Goal: Task Accomplishment & Management: Manage account settings

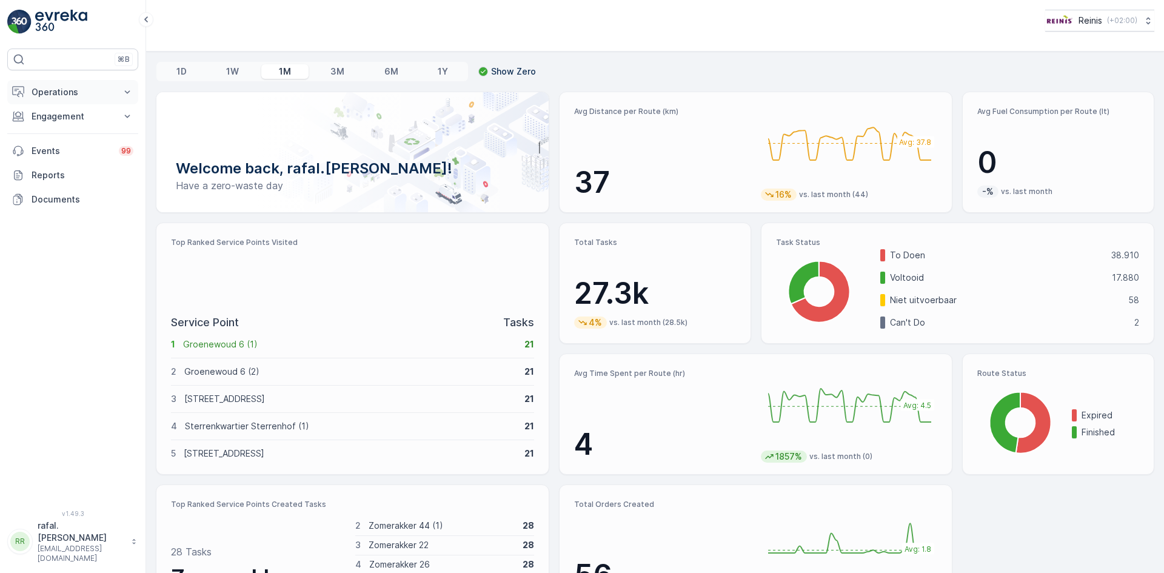
click at [70, 90] on p "Operations" at bounding box center [73, 92] width 82 height 12
click at [85, 144] on p "Routes & Tasks" at bounding box center [62, 147] width 62 height 12
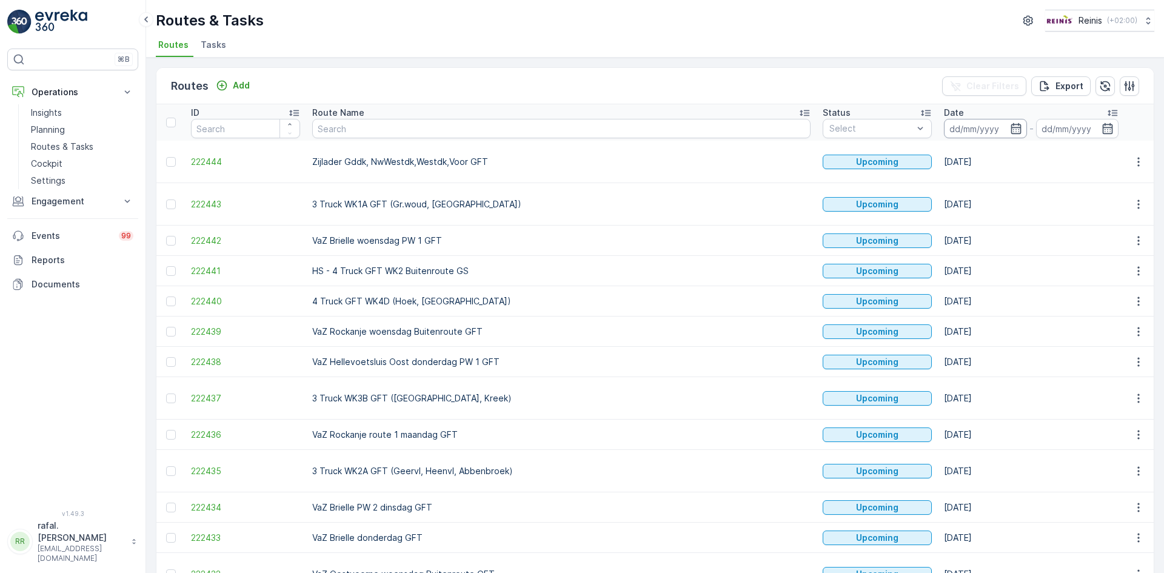
click at [944, 127] on input at bounding box center [985, 128] width 83 height 19
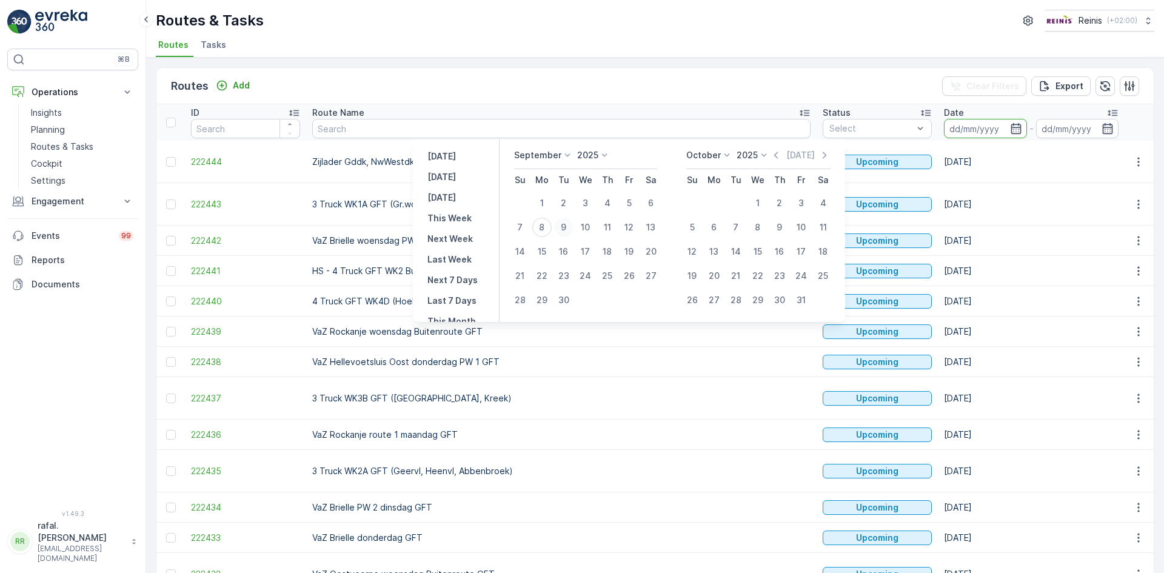
click at [565, 226] on div "9" at bounding box center [563, 227] width 19 height 19
type input "[DATE]"
click at [565, 226] on div "9" at bounding box center [563, 227] width 19 height 19
type input "[DATE]"
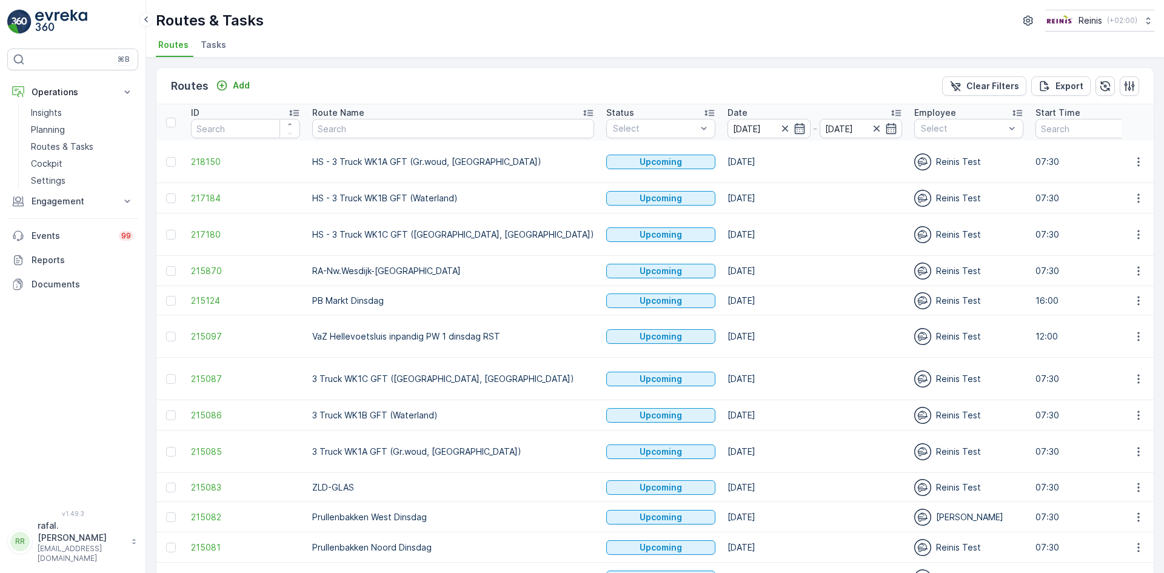
click at [583, 111] on icon at bounding box center [588, 113] width 10 height 6
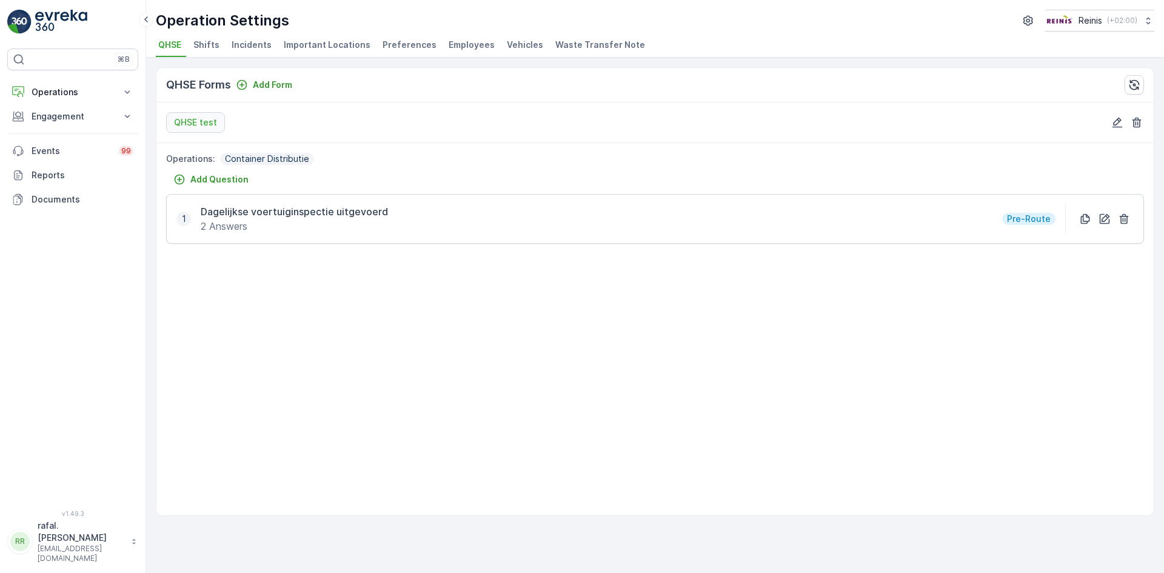
click at [458, 42] on span "Employees" at bounding box center [472, 45] width 46 height 12
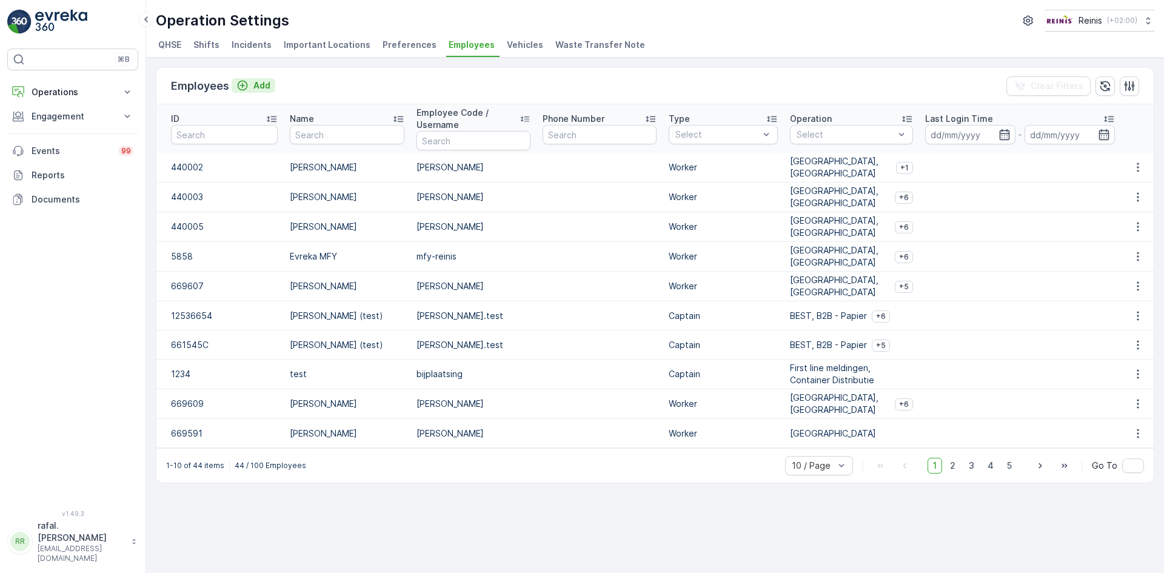
click at [261, 84] on p "Add" at bounding box center [261, 85] width 17 height 12
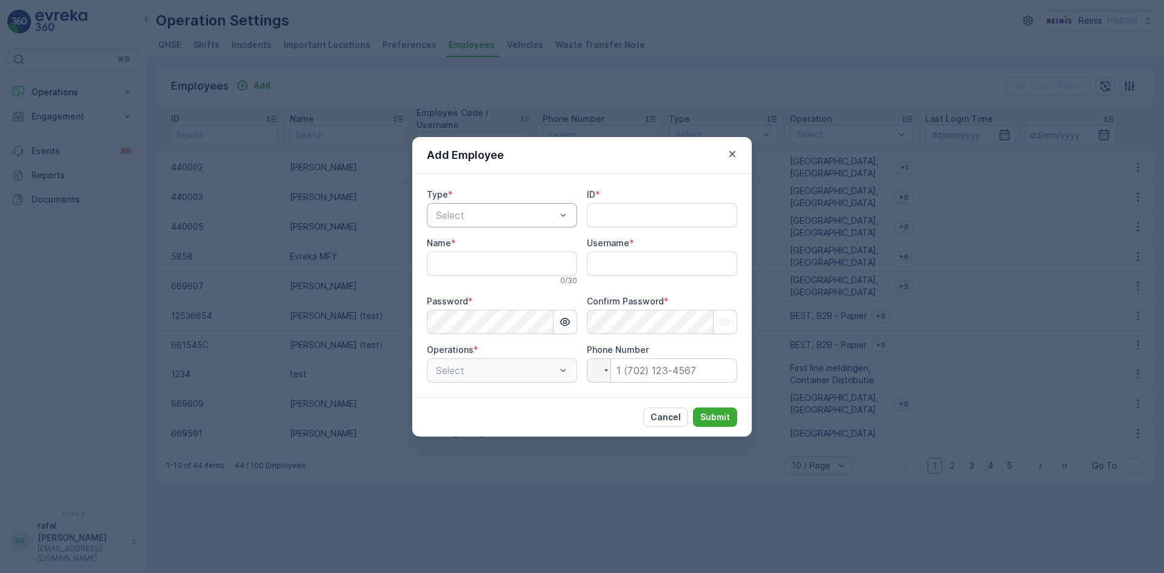
type input "rafal.[PERSON_NAME]"
click at [461, 285] on span "Worker" at bounding box center [449, 286] width 31 height 11
click at [616, 210] on input "ID" at bounding box center [662, 215] width 150 height 24
paste input "669611"
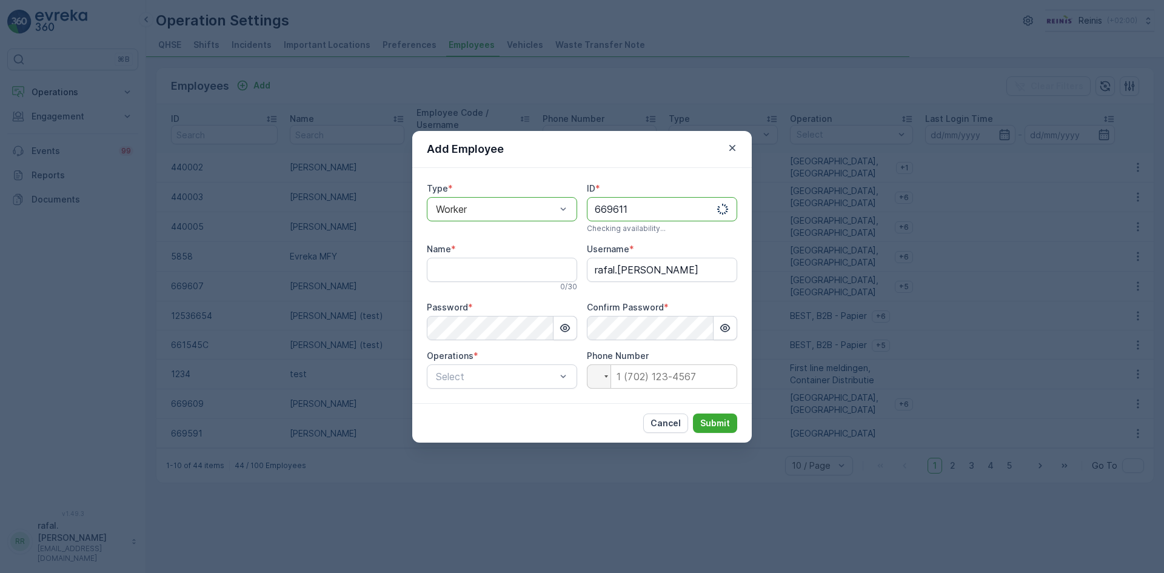
type input "669611"
click at [515, 270] on input "Name" at bounding box center [502, 270] width 150 height 24
drag, startPoint x: 667, startPoint y: 278, endPoint x: 528, endPoint y: 278, distance: 139.4
click at [528, 278] on div "Type * option Worker, selected. Worker ID * 669611 This ID is available Name * …" at bounding box center [582, 285] width 310 height 206
drag, startPoint x: 460, startPoint y: 272, endPoint x: 404, endPoint y: 273, distance: 56.4
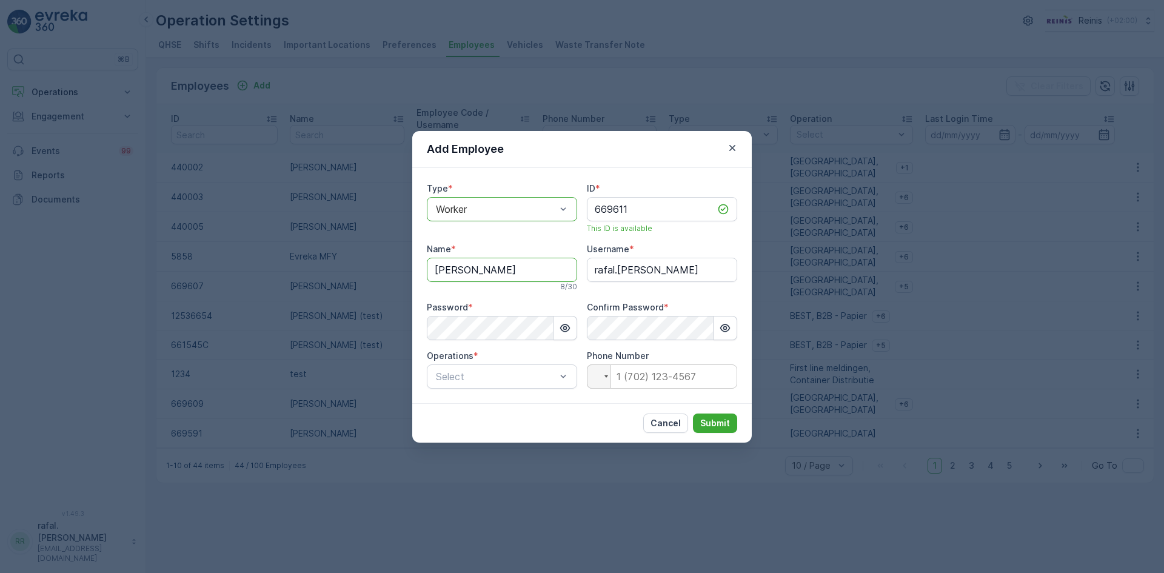
click at [404, 273] on div "Add Employee Type * option Worker, selected. Worker ID * 669611 This ID is avai…" at bounding box center [582, 286] width 1164 height 573
type input "[PERSON_NAME]"
drag, startPoint x: 677, startPoint y: 272, endPoint x: 530, endPoint y: 286, distance: 147.3
click at [530, 286] on div "Type * option Worker, selected. Worker ID * 669611 This ID is available Name * …" at bounding box center [582, 285] width 310 height 206
type input "g.dekker"
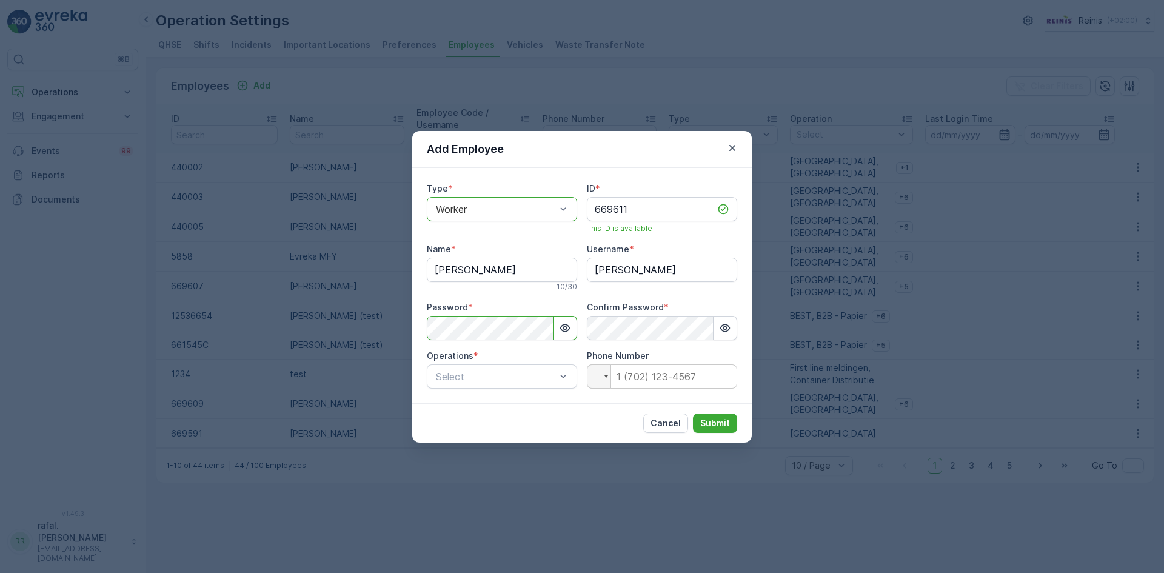
click at [327, 339] on div "Add Employee Type * option Worker, selected. Worker ID * 669611 This ID is avai…" at bounding box center [582, 286] width 1164 height 573
click at [569, 376] on div "Select" at bounding box center [502, 376] width 150 height 24
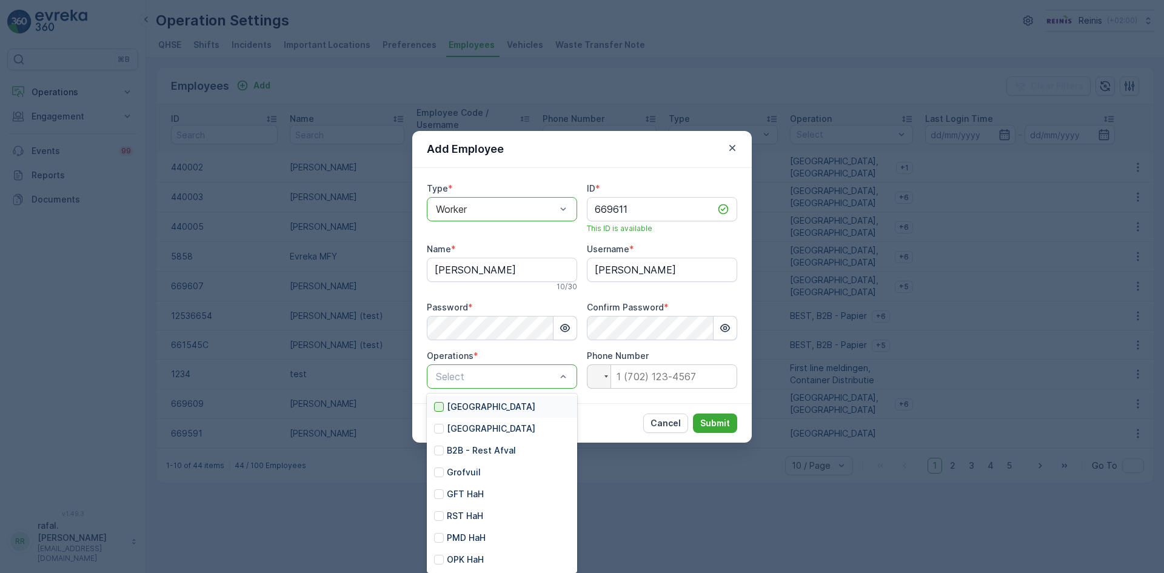
click at [442, 406] on div at bounding box center [439, 407] width 10 height 10
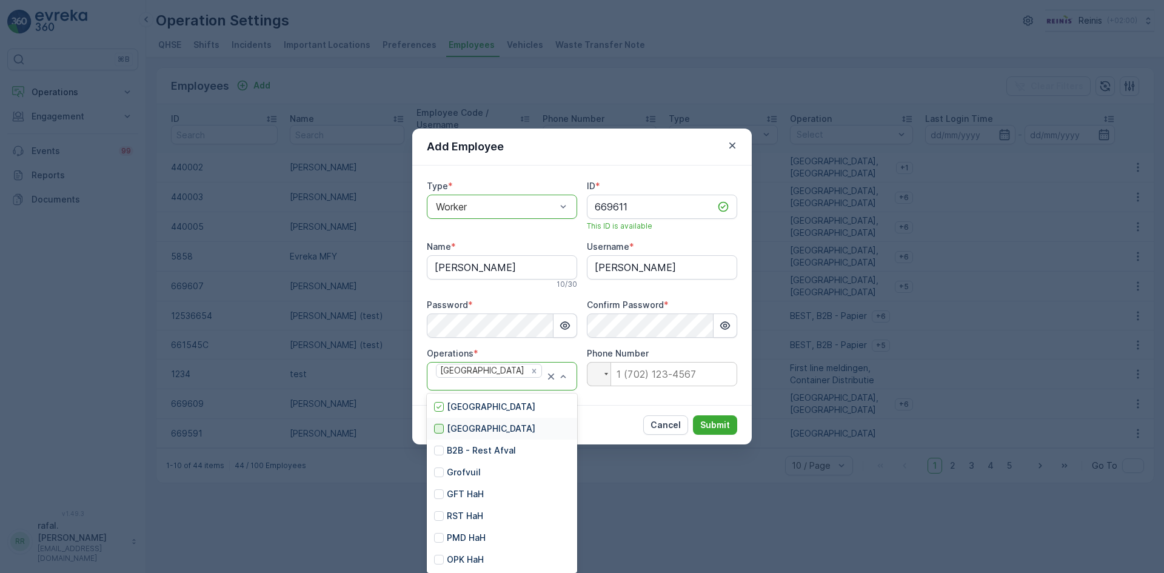
click at [439, 427] on div at bounding box center [439, 429] width 10 height 10
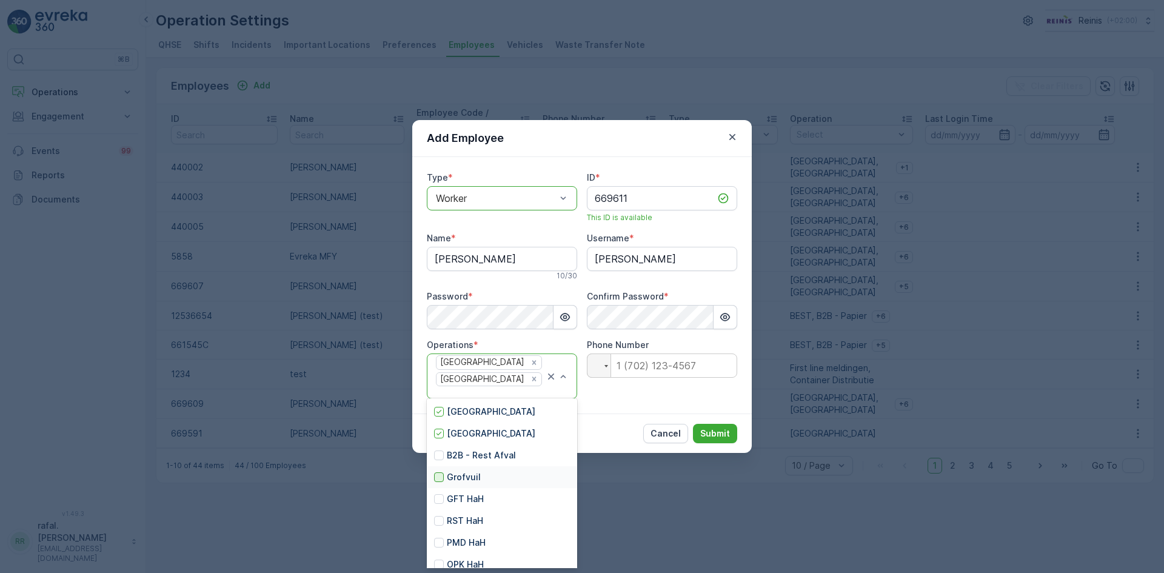
click at [437, 477] on div at bounding box center [439, 477] width 10 height 10
click at [440, 498] on div at bounding box center [439, 499] width 10 height 10
click at [438, 520] on div at bounding box center [439, 521] width 10 height 10
click at [436, 541] on div at bounding box center [439, 543] width 10 height 10
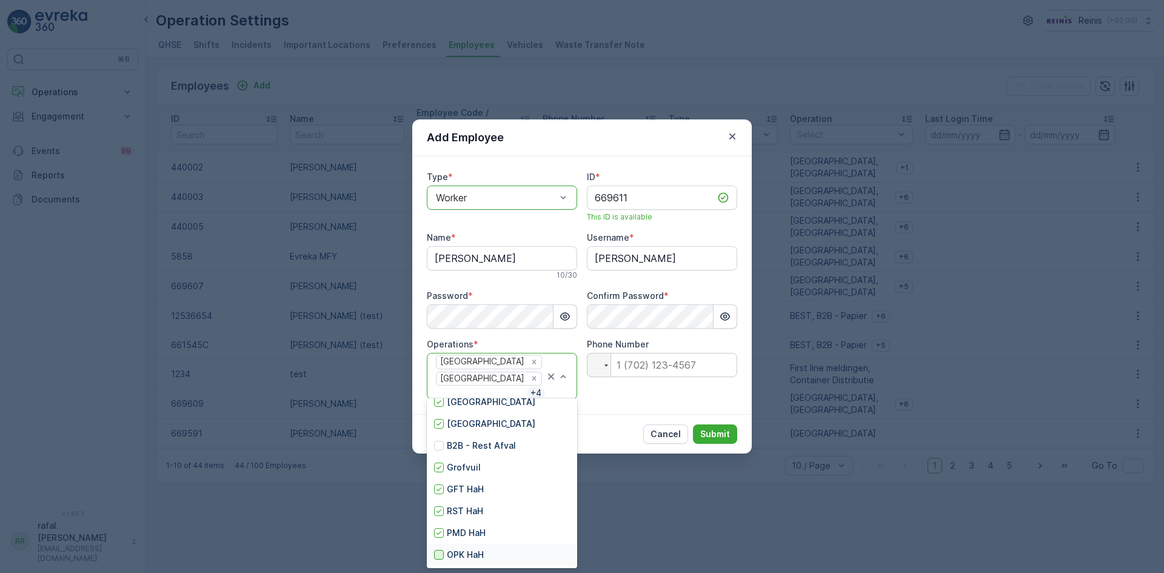
click at [438, 558] on div at bounding box center [439, 555] width 10 height 10
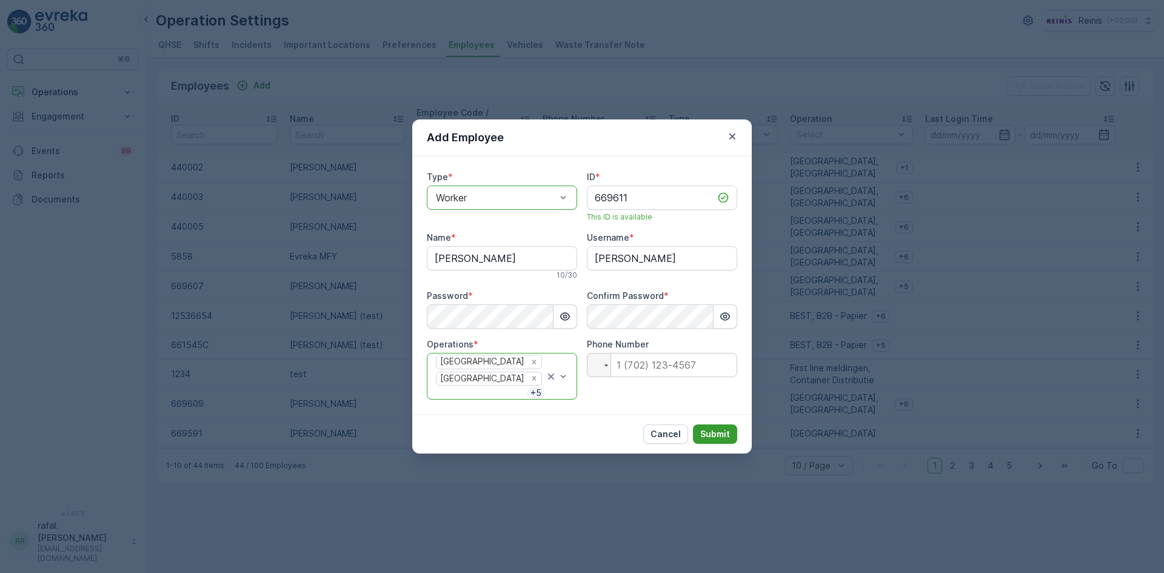
click at [718, 433] on p "Submit" at bounding box center [715, 434] width 30 height 12
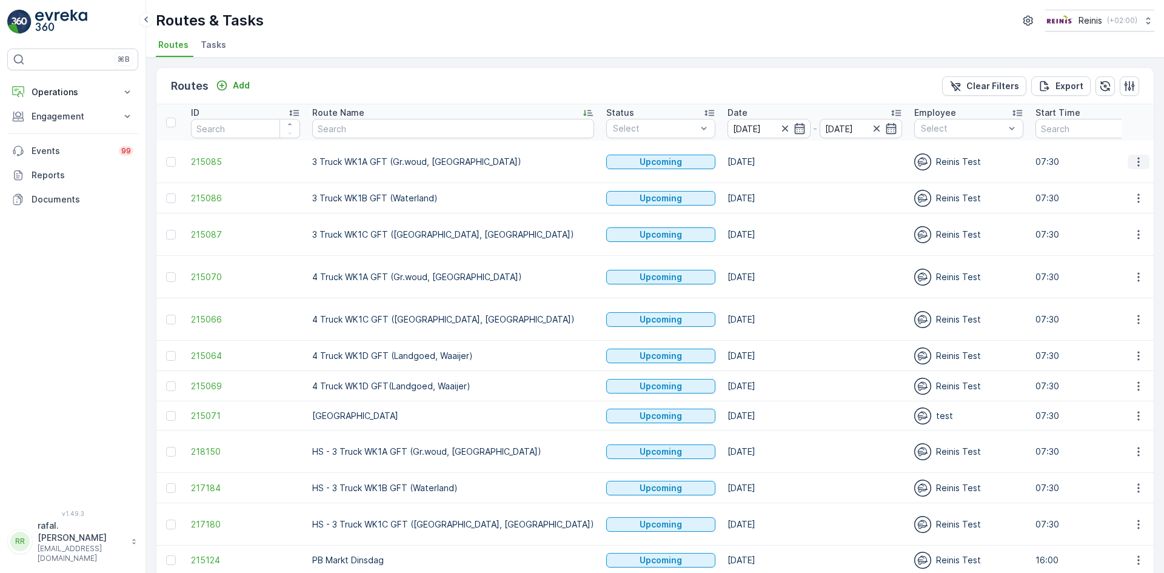
click at [1138, 161] on icon "button" at bounding box center [1138, 162] width 12 height 12
click at [1114, 246] on span "Change Assignee" at bounding box center [1110, 248] width 71 height 12
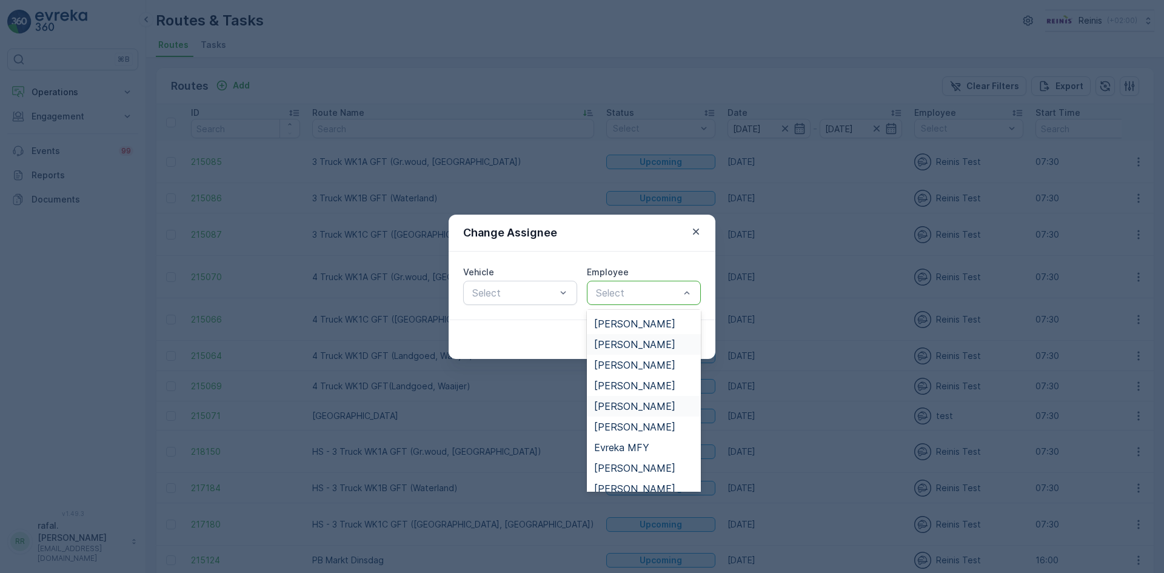
scroll to position [121, 0]
click at [635, 406] on span "[PERSON_NAME]" at bounding box center [634, 407] width 81 height 11
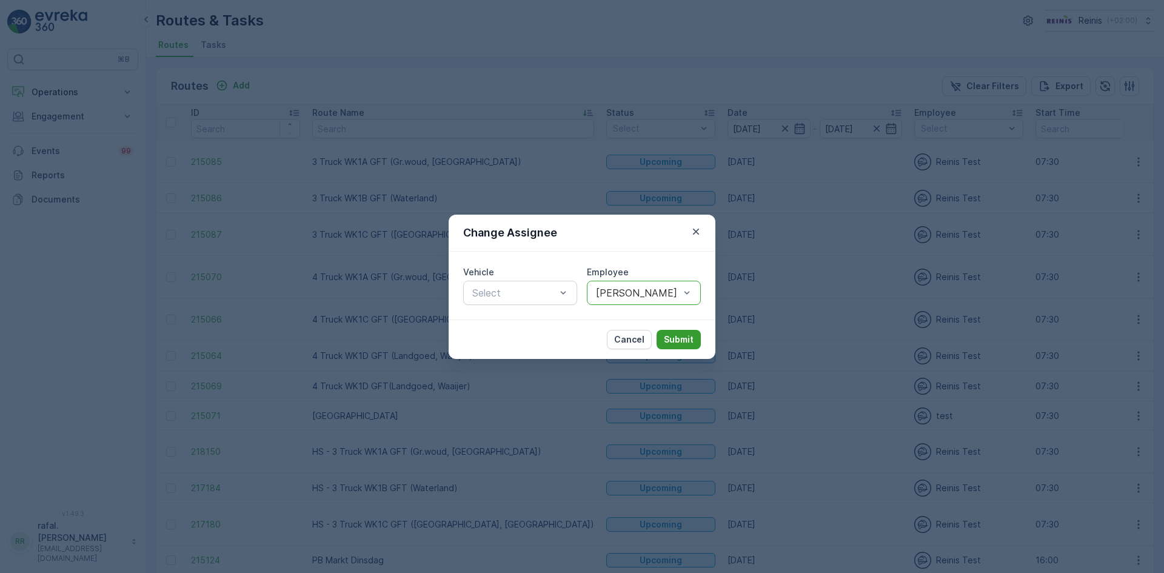
click at [677, 336] on p "Submit" at bounding box center [679, 339] width 30 height 12
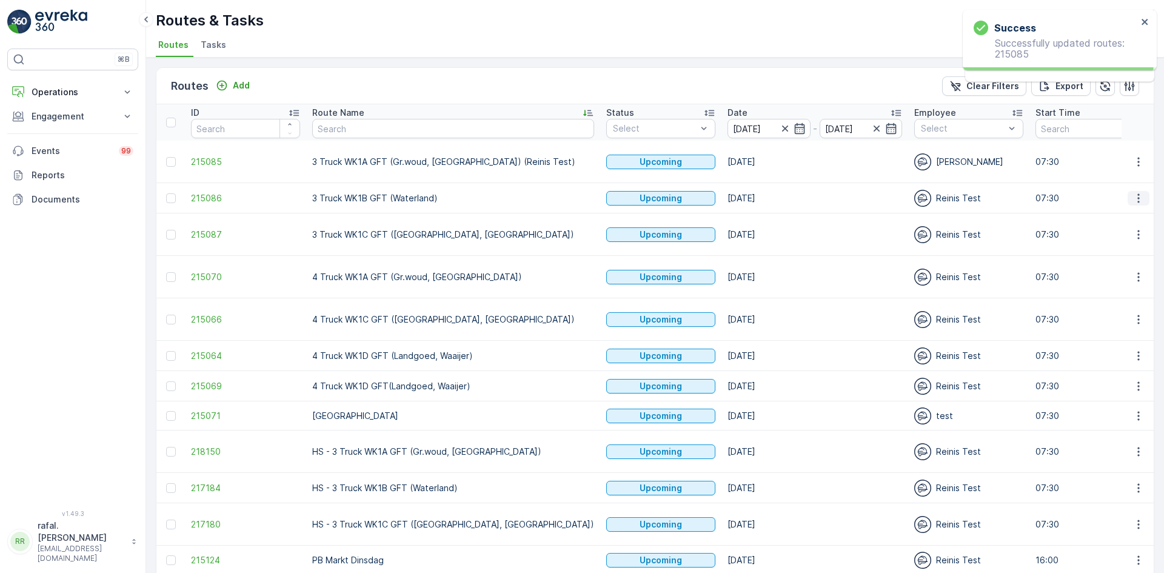
click at [1139, 197] on icon "button" at bounding box center [1138, 198] width 12 height 12
click at [1124, 286] on span "Change Assignee" at bounding box center [1110, 284] width 71 height 12
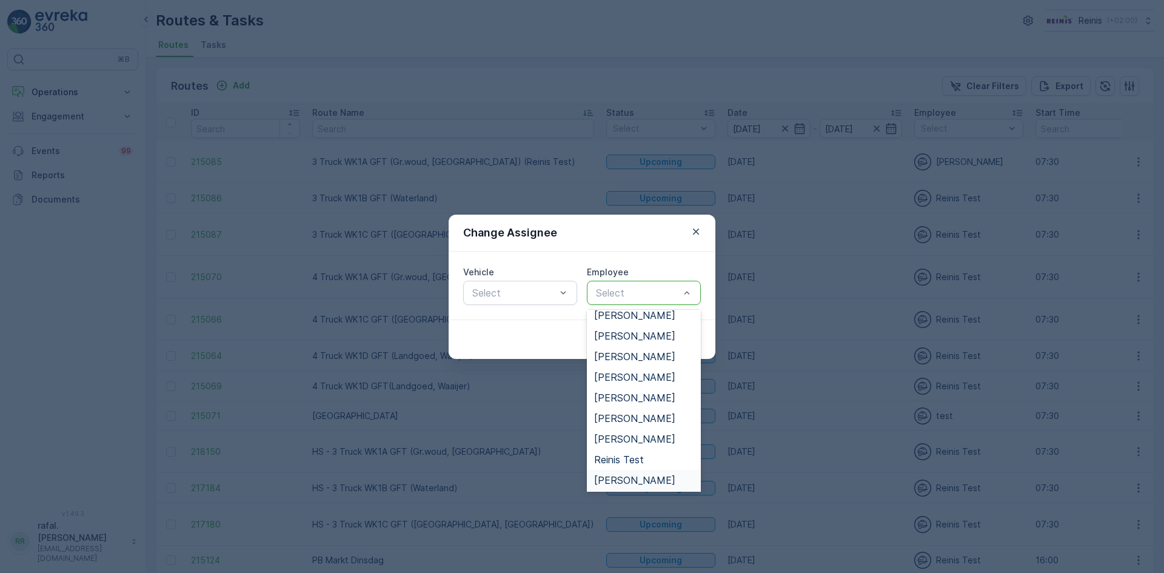
scroll to position [329, 0]
click at [647, 412] on span "[PERSON_NAME]" at bounding box center [634, 417] width 81 height 11
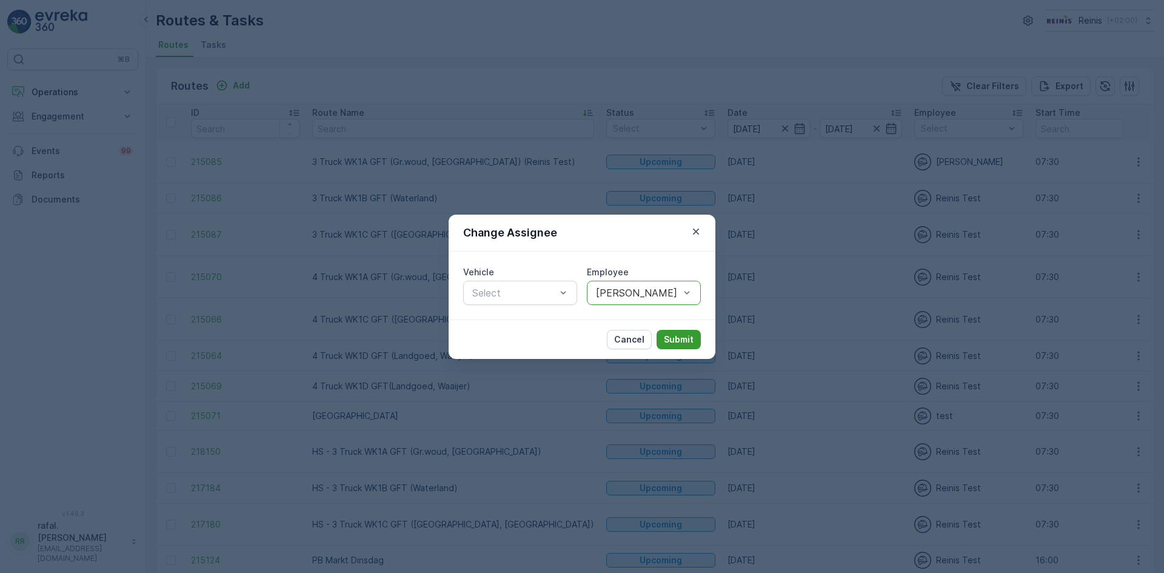
click at [678, 341] on p "Submit" at bounding box center [679, 339] width 30 height 12
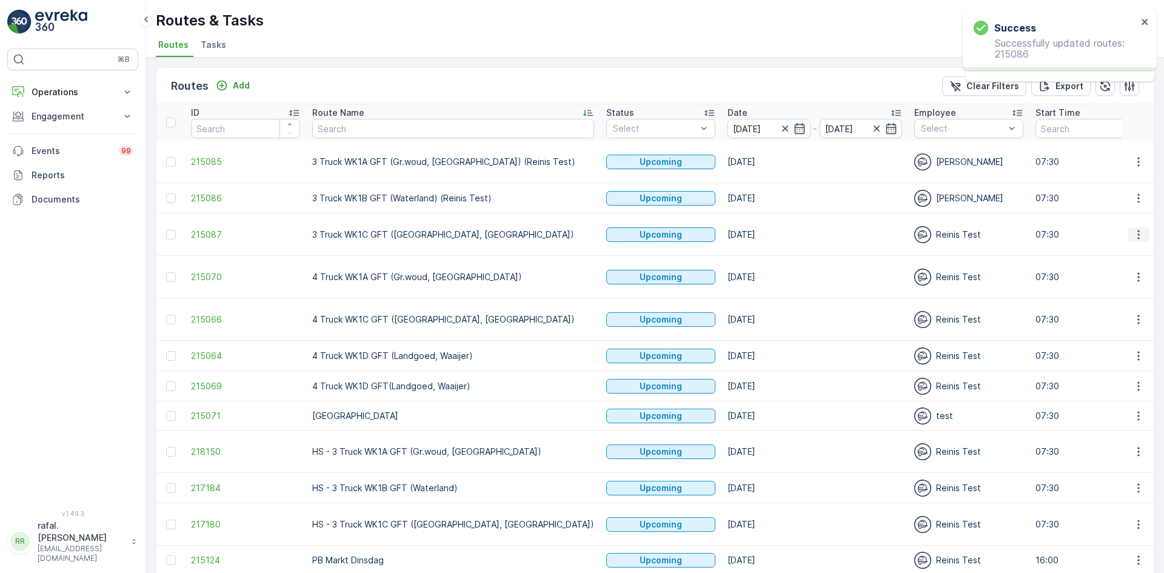
click at [1137, 231] on icon "button" at bounding box center [1138, 235] width 12 height 12
click at [1127, 316] on span "Change Assignee" at bounding box center [1110, 321] width 71 height 12
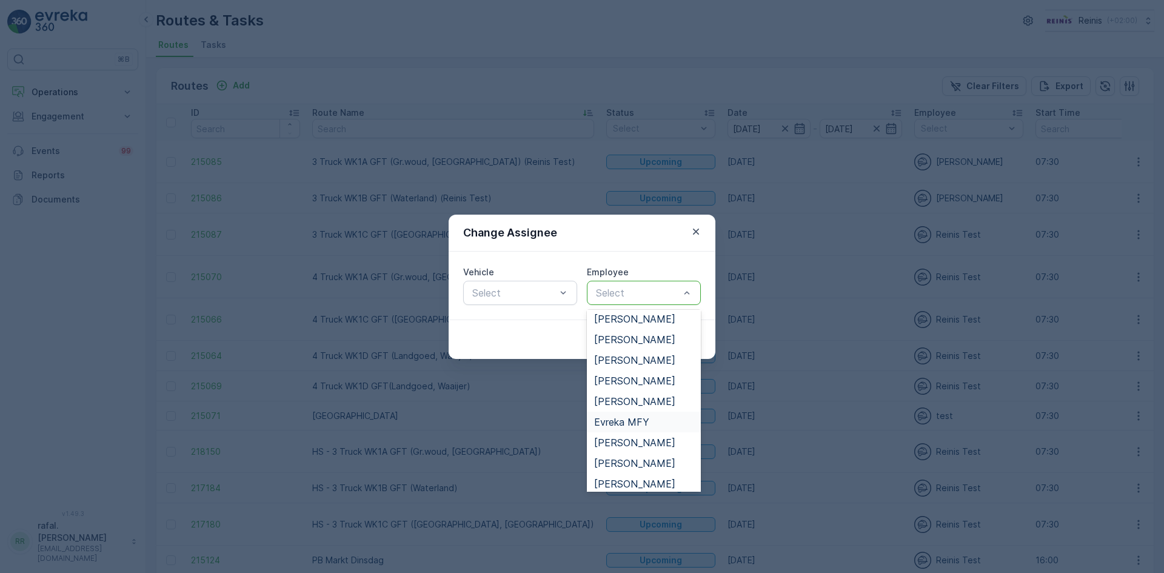
scroll to position [147, 0]
click at [644, 481] on span "[PERSON_NAME]" at bounding box center [634, 485] width 81 height 11
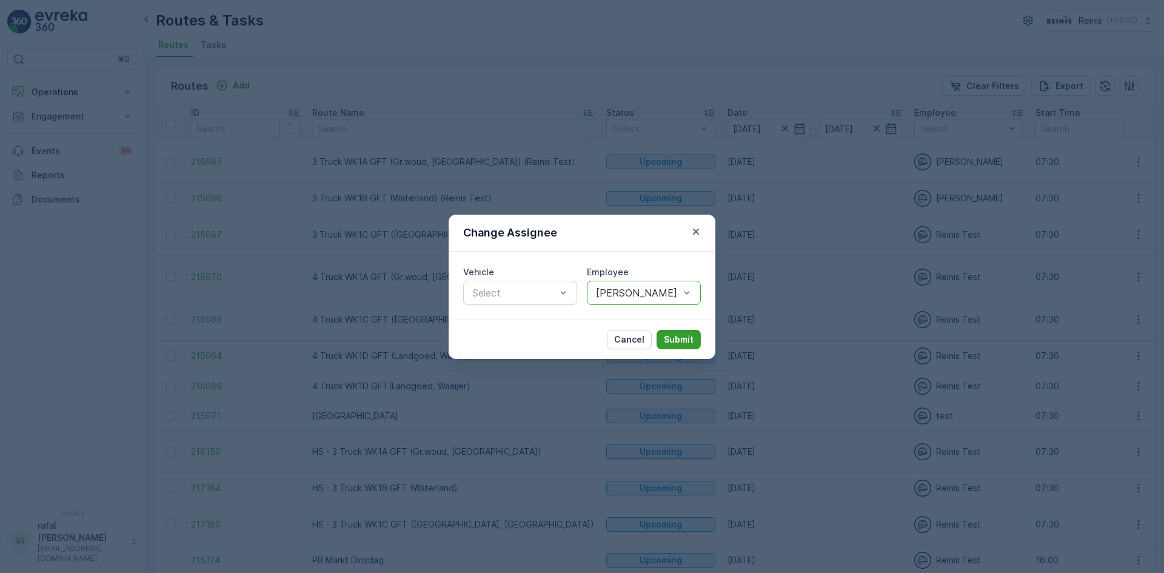
click at [684, 338] on p "Submit" at bounding box center [679, 339] width 30 height 12
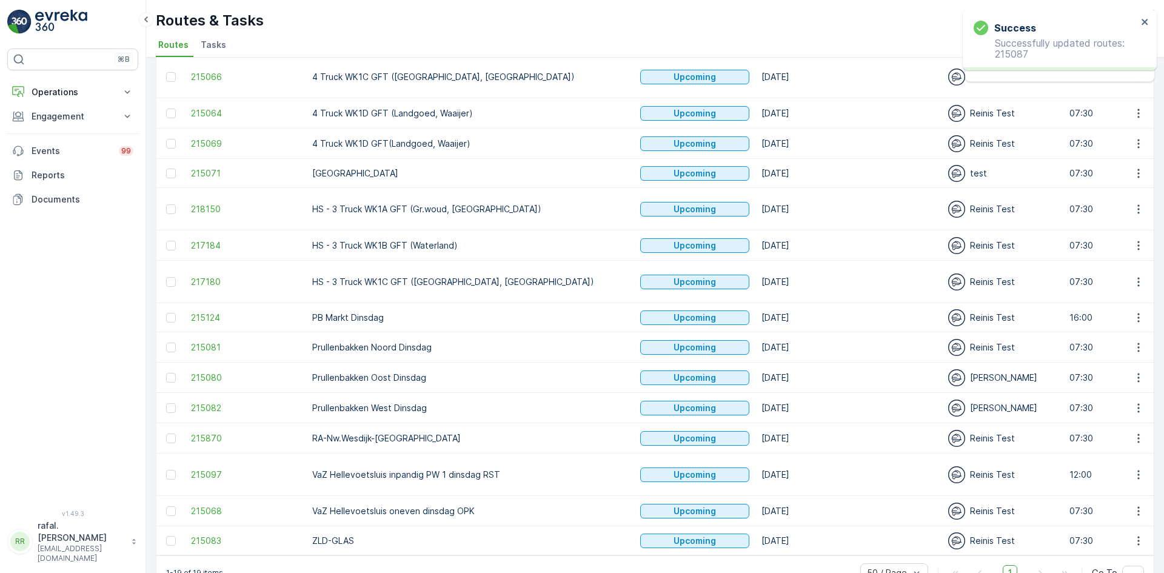
scroll to position [275, 0]
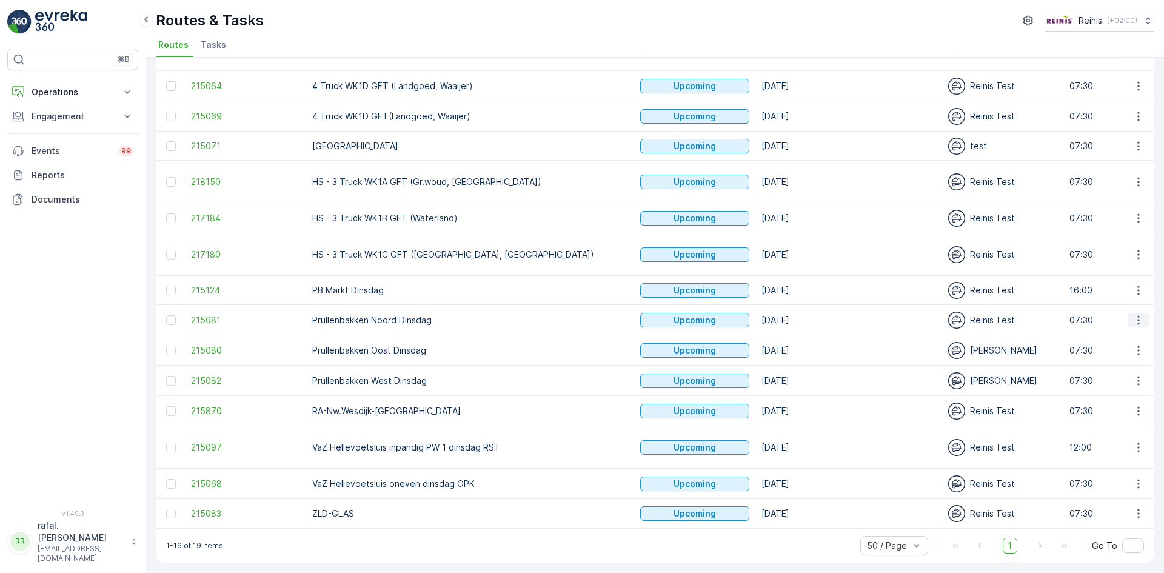
click at [1137, 315] on icon "button" at bounding box center [1138, 319] width 2 height 9
click at [1117, 405] on span "Change Assignee" at bounding box center [1110, 401] width 71 height 12
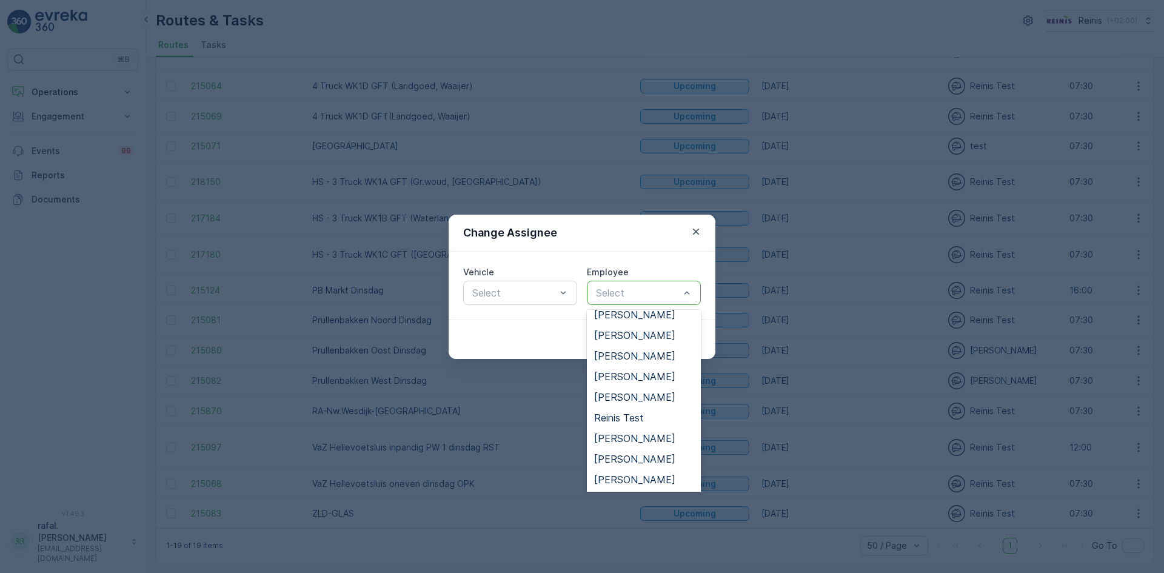
scroll to position [606, 0]
click at [629, 352] on span "[PERSON_NAME]" at bounding box center [634, 355] width 81 height 11
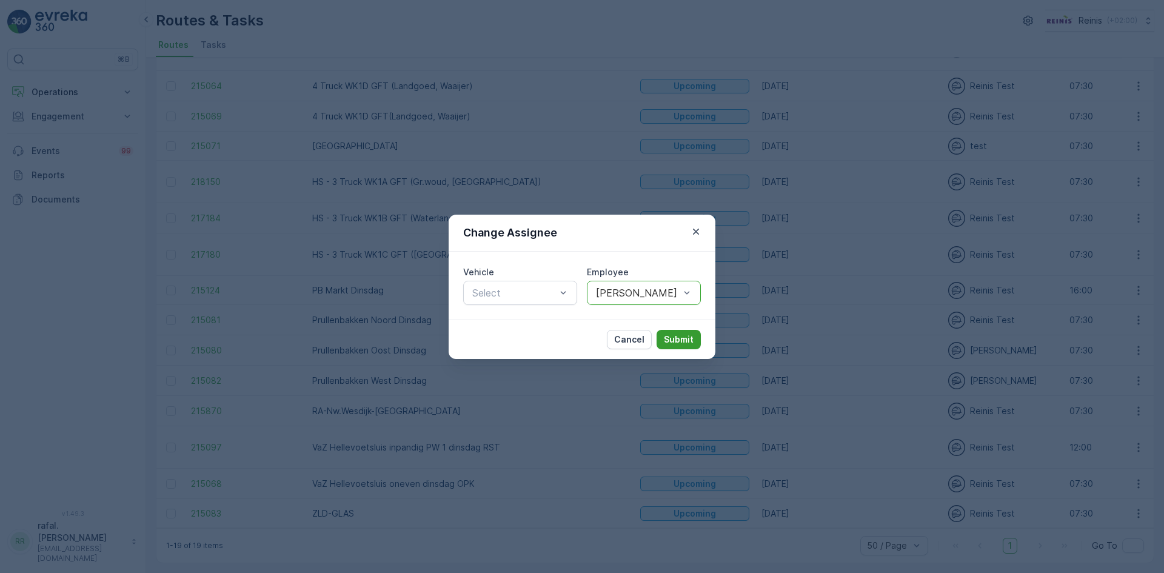
click at [679, 338] on p "Submit" at bounding box center [679, 339] width 30 height 12
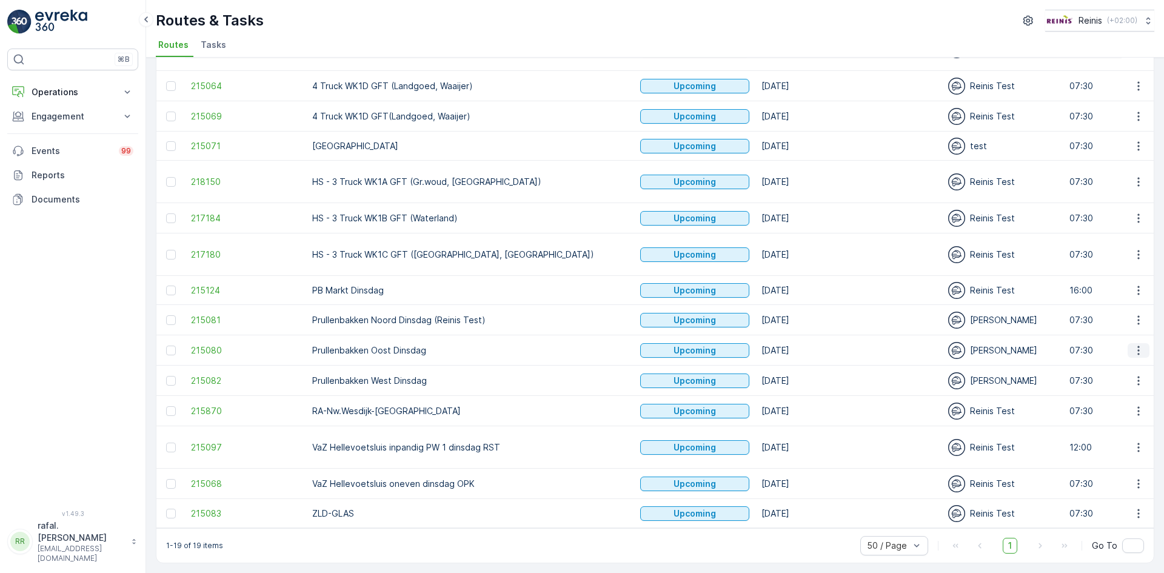
drag, startPoint x: 1135, startPoint y: 341, endPoint x: 1131, endPoint y: 352, distance: 11.7
click at [1137, 346] on icon "button" at bounding box center [1138, 350] width 2 height 9
click at [1114, 432] on span "Change Assignee" at bounding box center [1110, 432] width 71 height 12
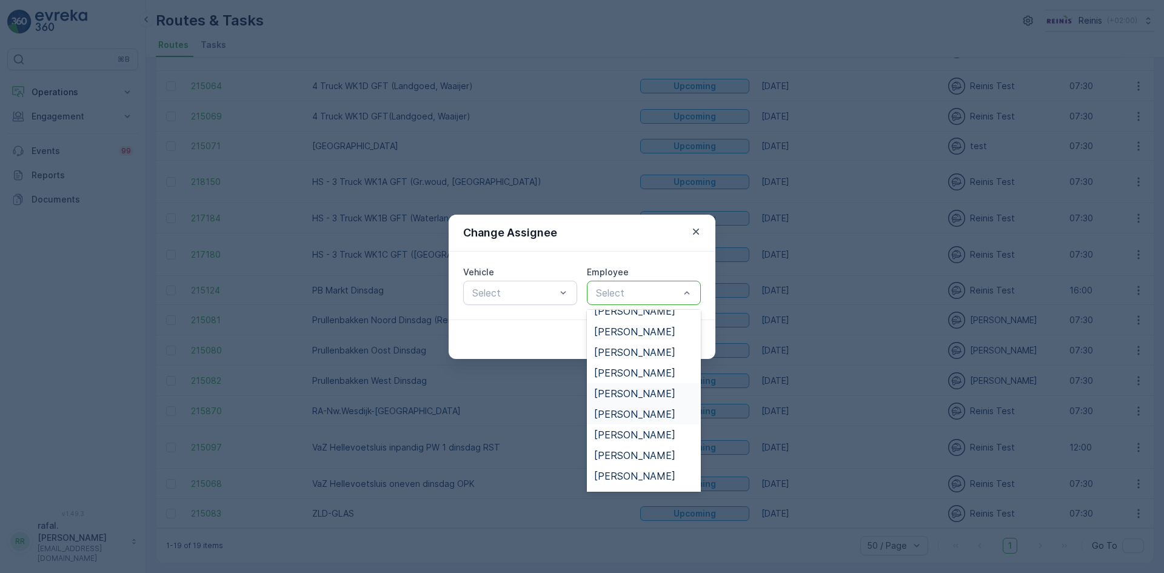
scroll to position [424, 0]
click at [657, 395] on span "[PERSON_NAME]" at bounding box center [634, 392] width 81 height 11
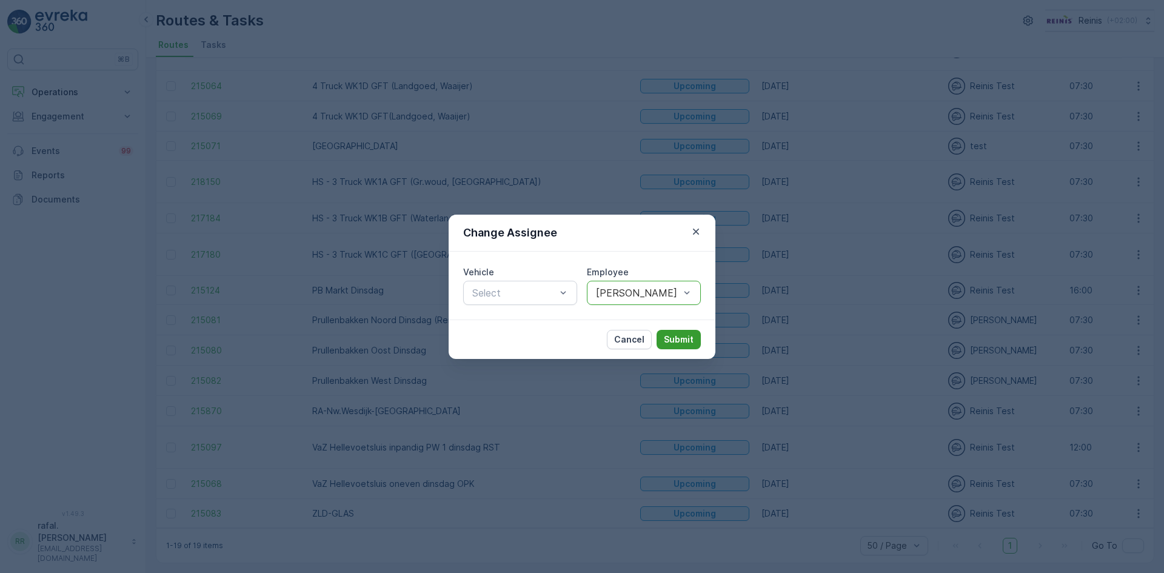
click at [672, 333] on p "Submit" at bounding box center [679, 339] width 30 height 12
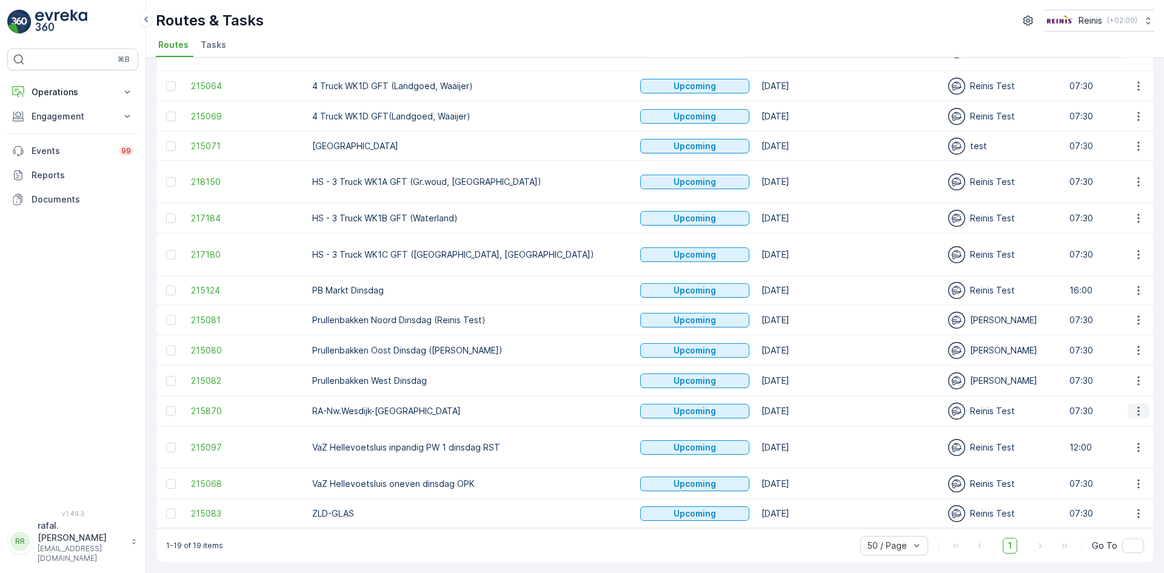
click at [1132, 405] on icon "button" at bounding box center [1138, 411] width 12 height 12
click at [1118, 491] on span "Change Assignee" at bounding box center [1110, 492] width 71 height 12
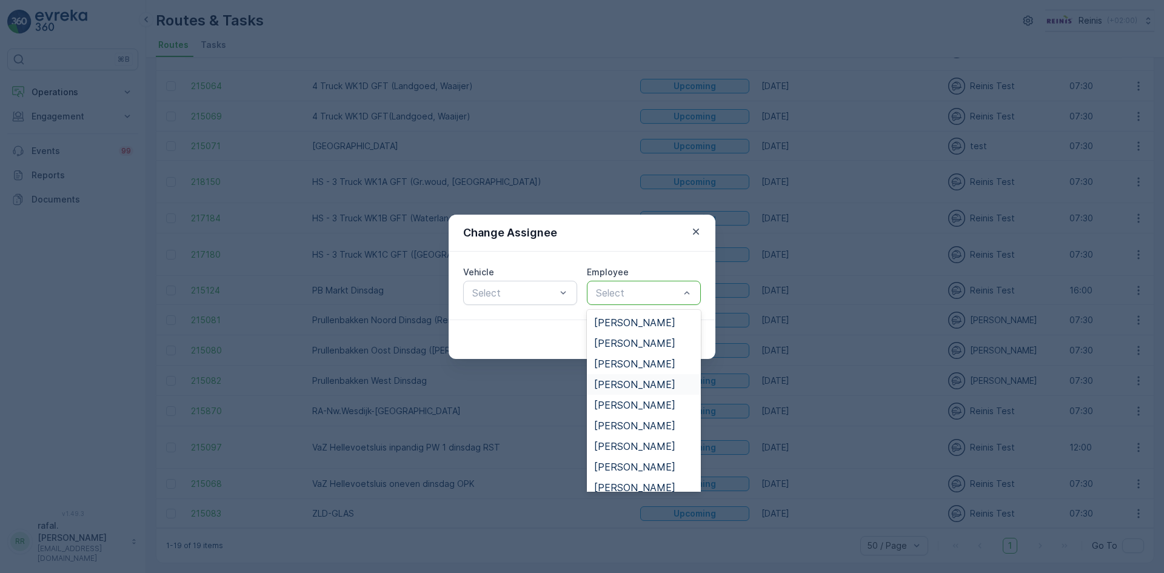
click at [629, 381] on span "[PERSON_NAME]" at bounding box center [634, 384] width 81 height 11
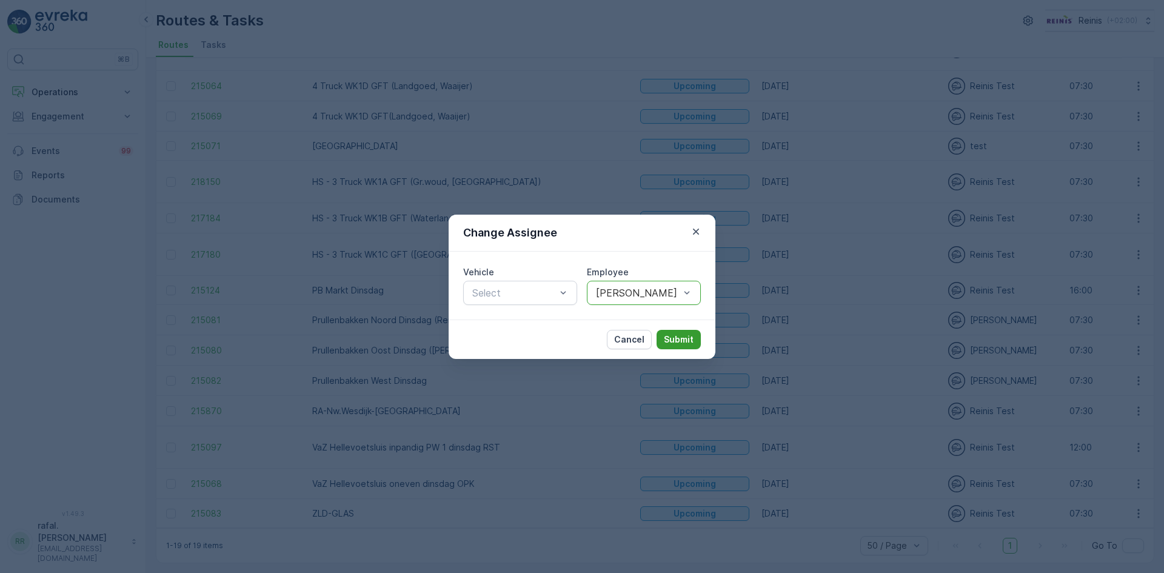
click at [686, 342] on p "Submit" at bounding box center [679, 339] width 30 height 12
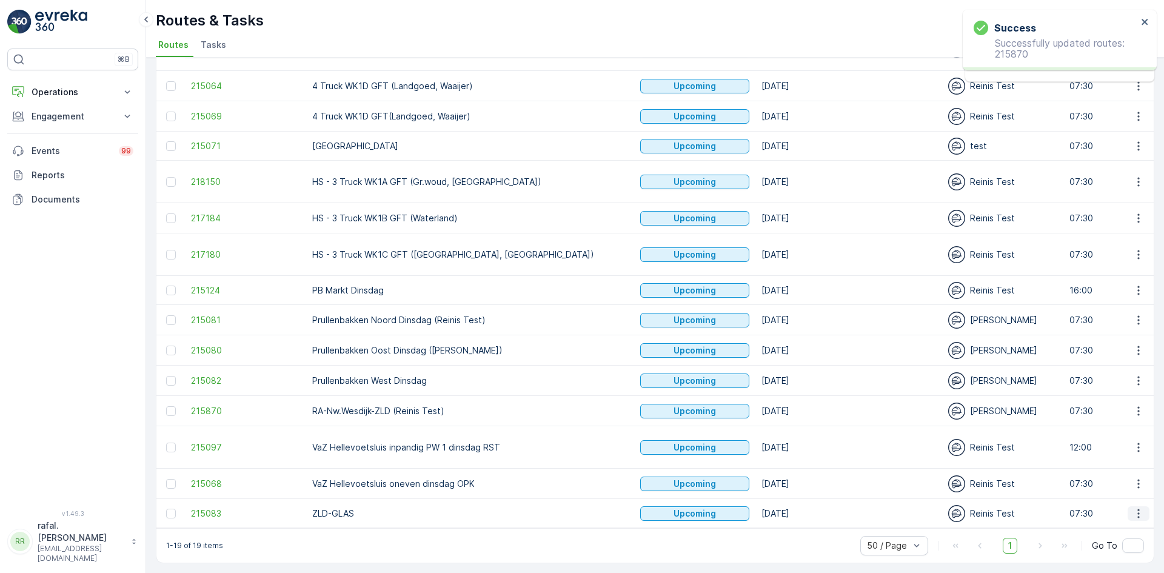
click at [1132, 507] on icon "button" at bounding box center [1138, 513] width 12 height 12
click at [1108, 469] on span "Change Assignee" at bounding box center [1110, 467] width 71 height 12
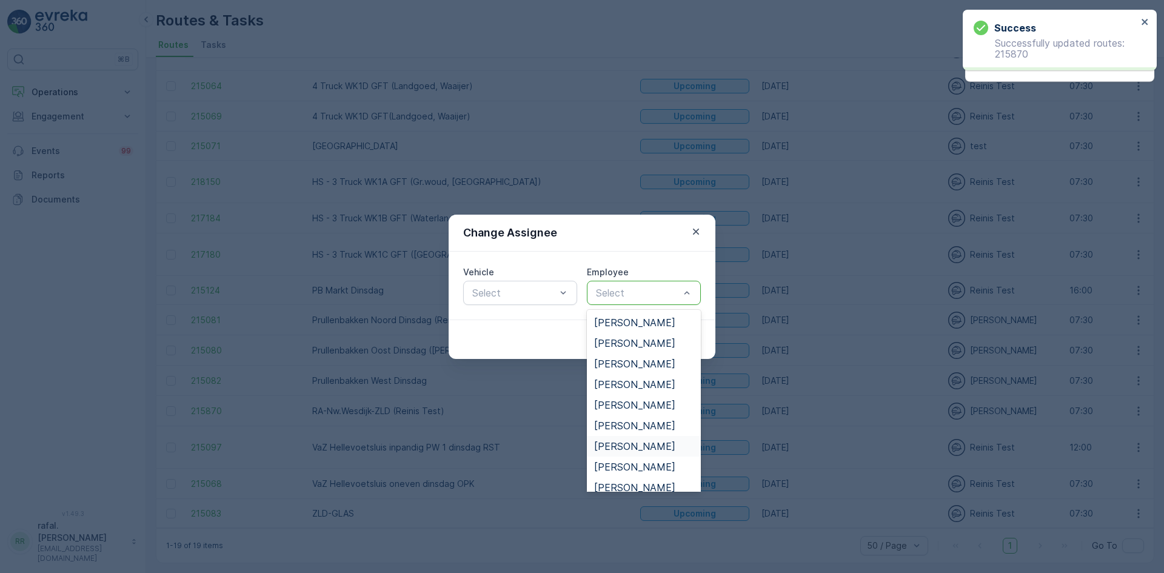
click at [646, 449] on div "[PERSON_NAME]" at bounding box center [643, 446] width 99 height 11
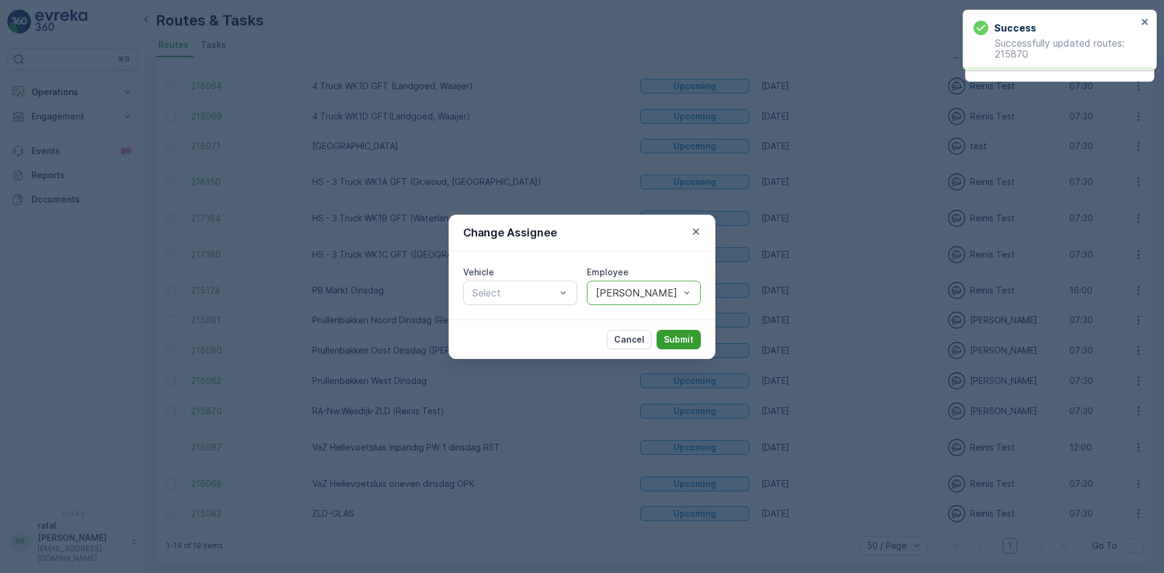
click at [679, 338] on p "Submit" at bounding box center [679, 339] width 30 height 12
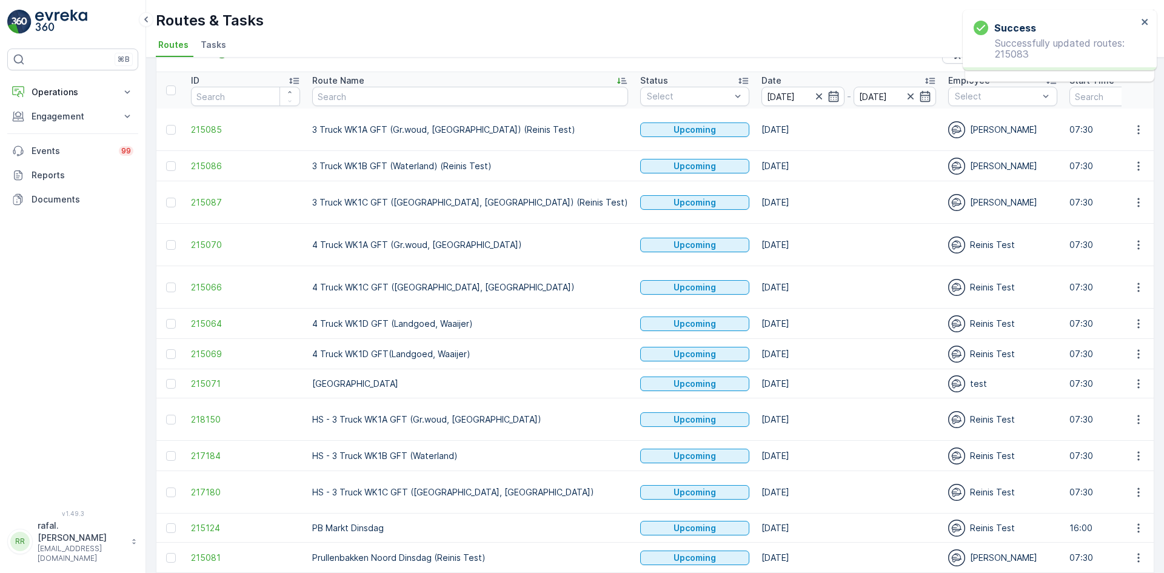
scroll to position [0, 0]
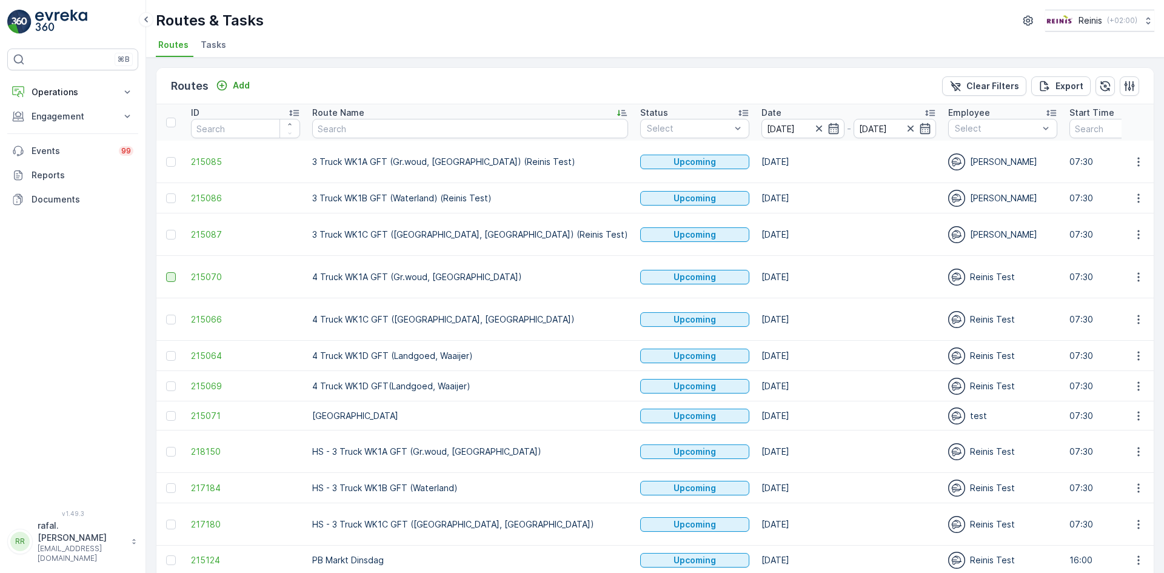
click at [170, 278] on div at bounding box center [171, 277] width 10 height 10
click at [166, 272] on input "checkbox" at bounding box center [166, 272] width 0 height 0
click at [169, 318] on div at bounding box center [171, 320] width 10 height 10
click at [166, 315] on input "checkbox" at bounding box center [166, 315] width 0 height 0
click at [168, 355] on div at bounding box center [171, 356] width 10 height 10
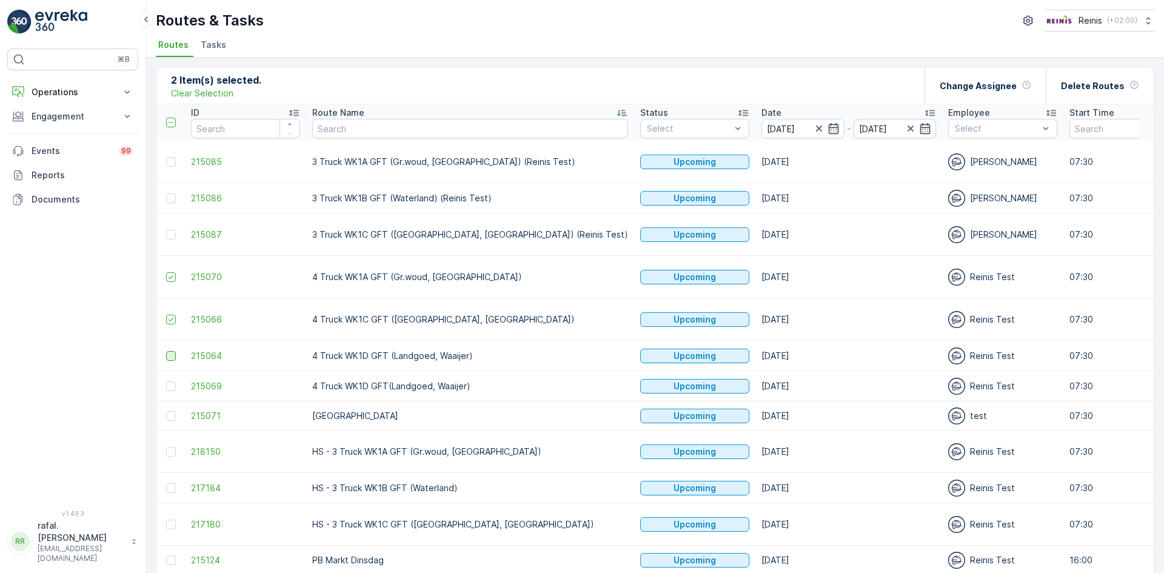
click at [166, 351] on input "checkbox" at bounding box center [166, 351] width 0 height 0
click at [166, 385] on div at bounding box center [171, 386] width 10 height 10
click at [166, 381] on input "checkbox" at bounding box center [166, 381] width 0 height 0
click at [171, 385] on icon at bounding box center [171, 386] width 8 height 8
click at [166, 381] on input "checkbox" at bounding box center [166, 381] width 0 height 0
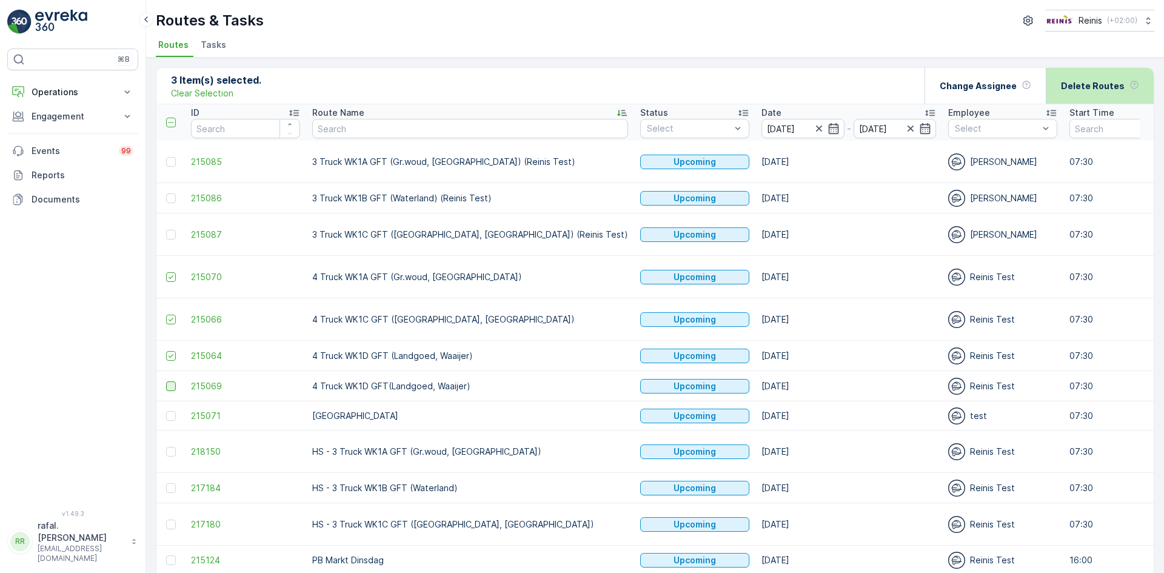
click at [1086, 86] on p "Delete Routes" at bounding box center [1093, 86] width 64 height 12
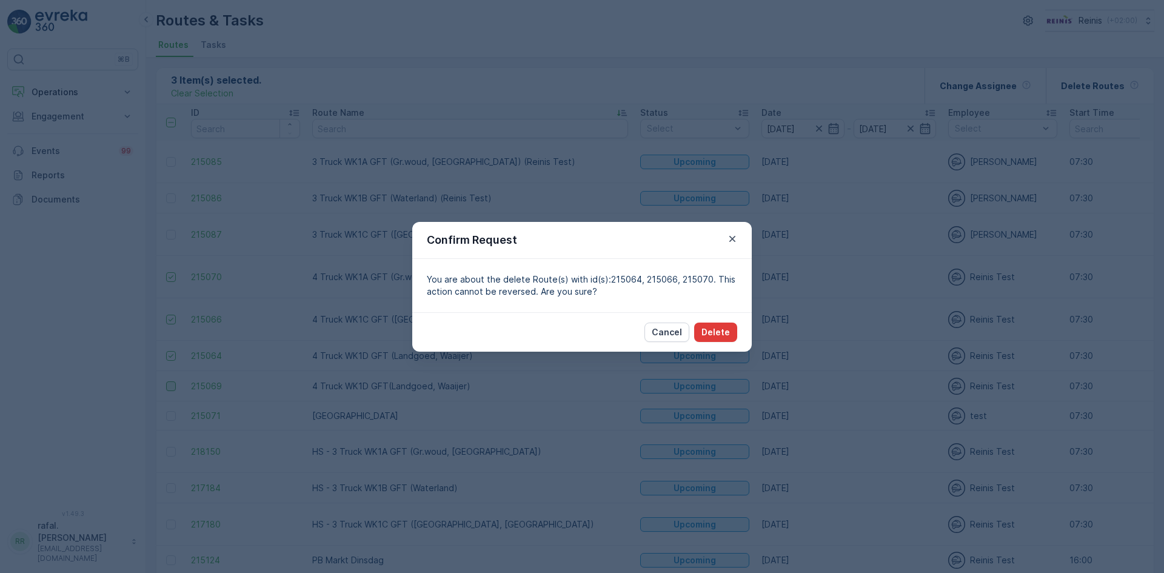
click at [725, 326] on p "Delete" at bounding box center [715, 332] width 28 height 12
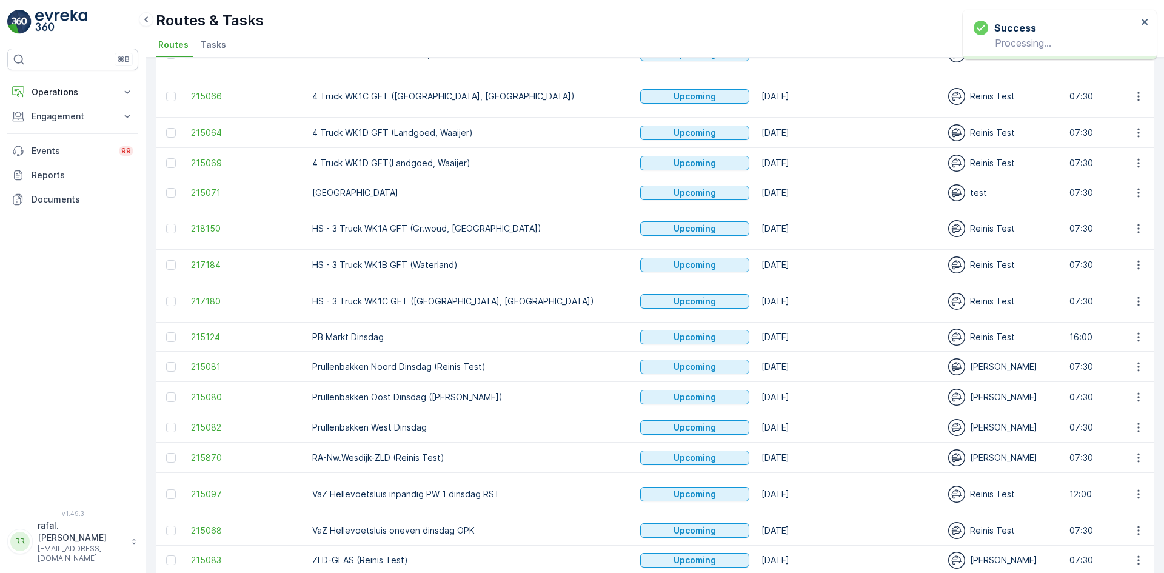
scroll to position [242, 0]
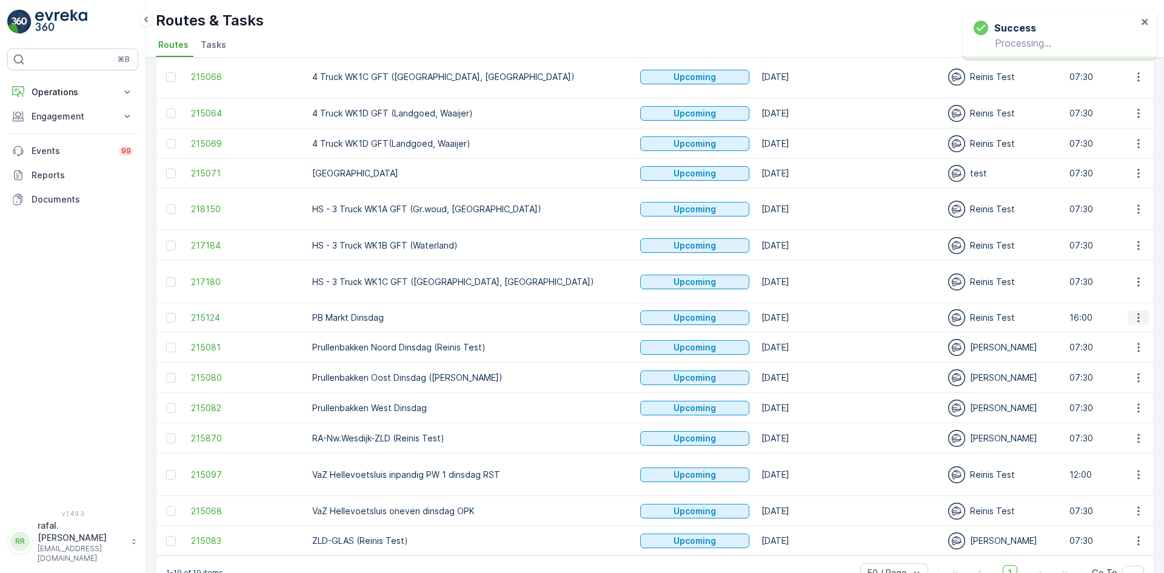
click at [1132, 316] on icon "button" at bounding box center [1138, 318] width 12 height 12
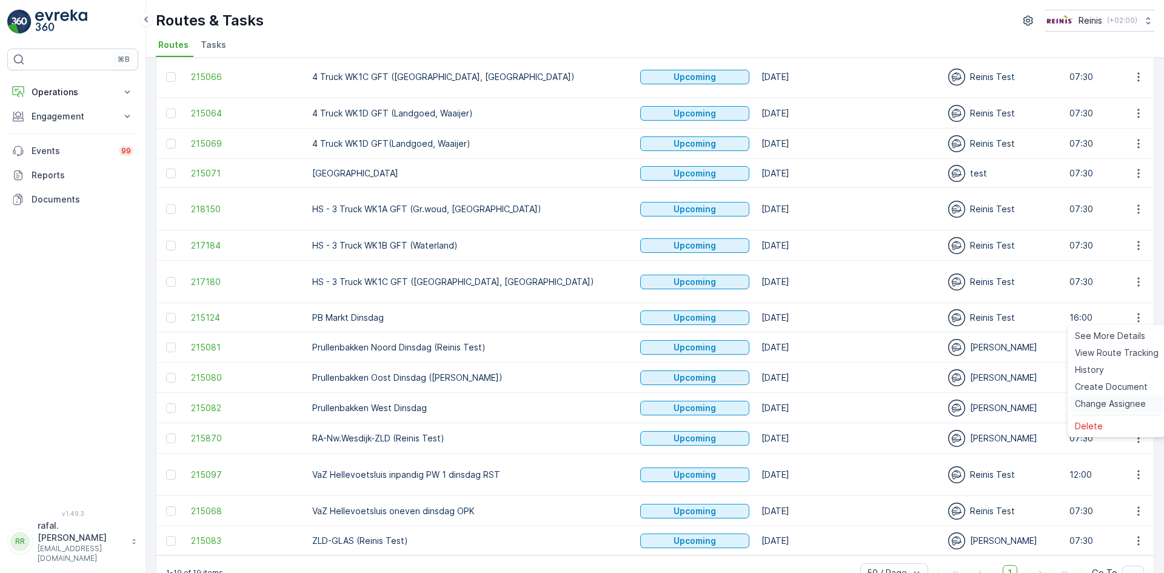
click at [1115, 403] on span "Change Assignee" at bounding box center [1110, 404] width 71 height 12
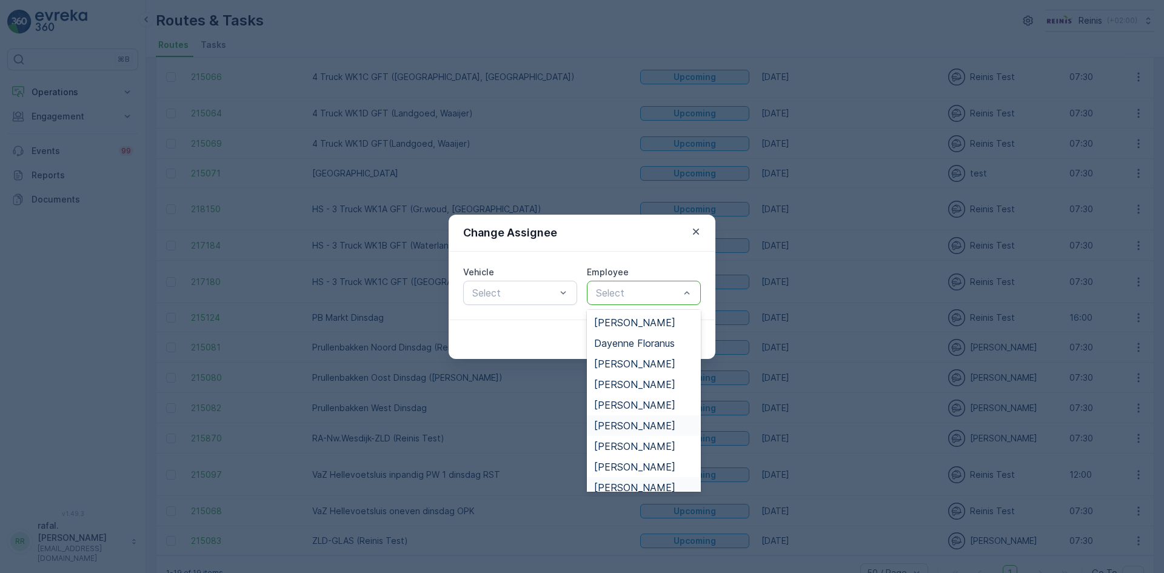
scroll to position [182, 0]
click at [635, 432] on span "[PERSON_NAME]" at bounding box center [634, 429] width 81 height 11
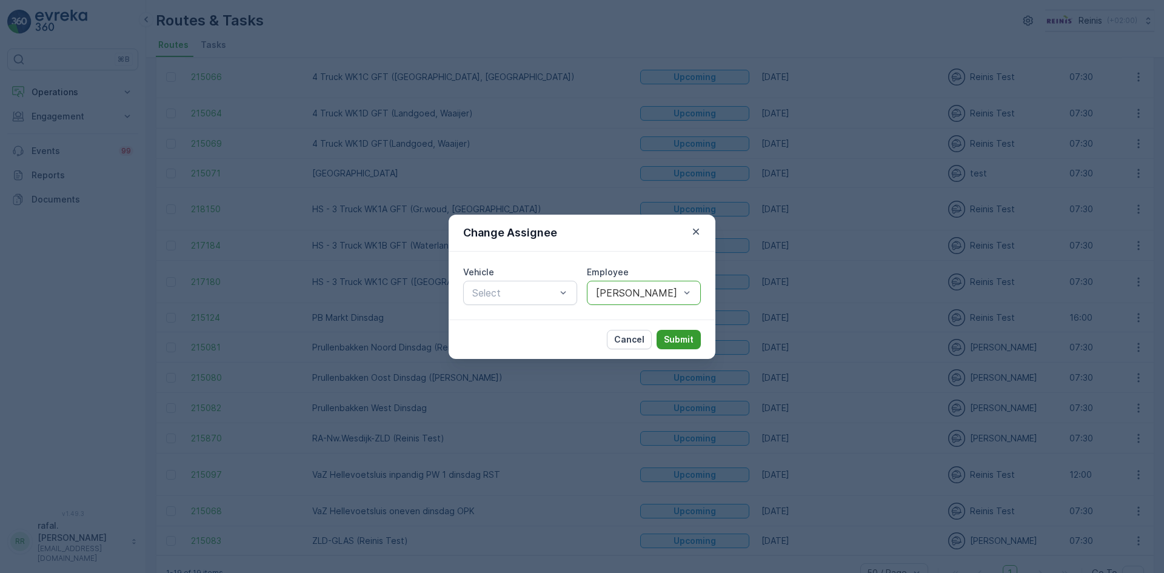
click at [677, 341] on p "Submit" at bounding box center [679, 339] width 30 height 12
